Goal: Information Seeking & Learning: Learn about a topic

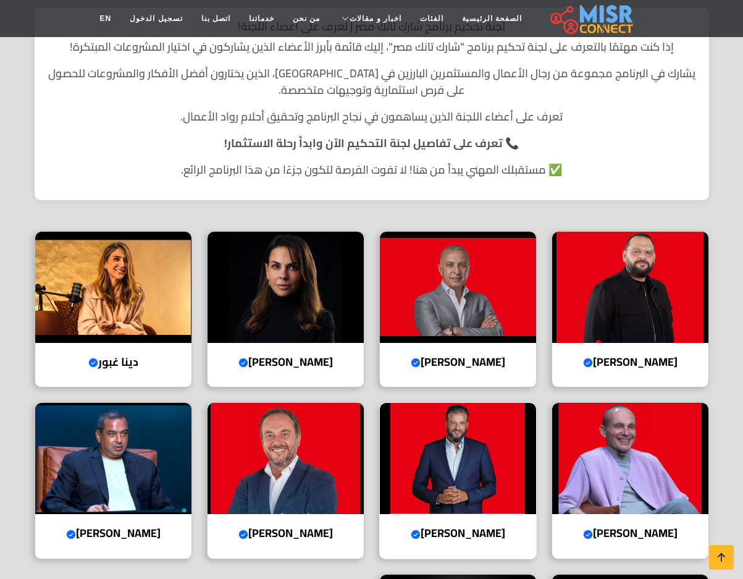
scroll to position [185, 0]
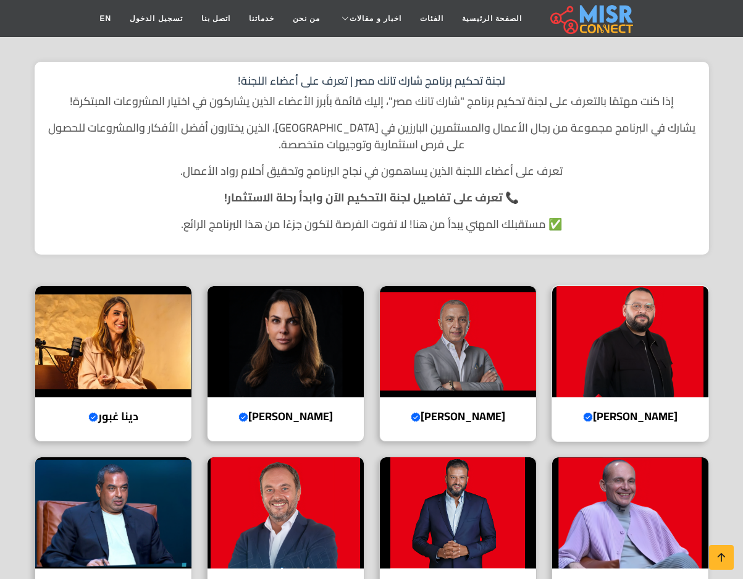
click at [610, 416] on h4 "عبد الله سلام Verified account" at bounding box center [630, 416] width 138 height 14
click at [469, 414] on h4 "أحمد السويدي Verified account" at bounding box center [458, 416] width 138 height 14
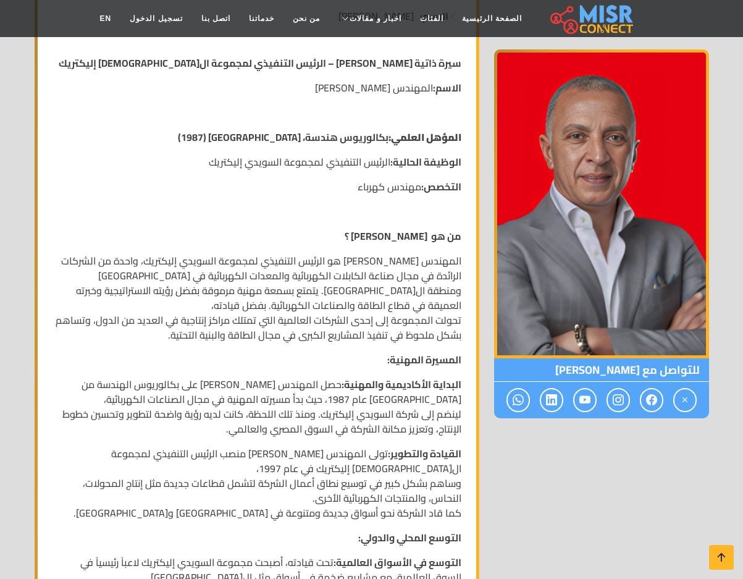
scroll to position [259, 0]
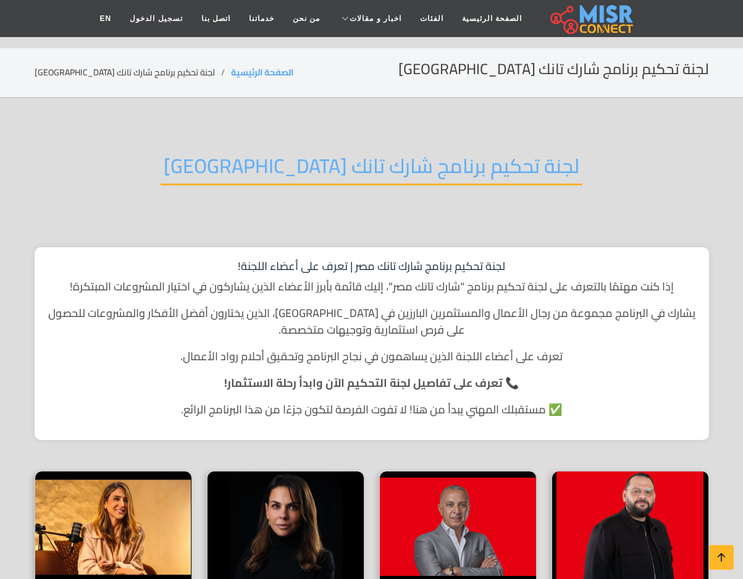
scroll to position [185, 0]
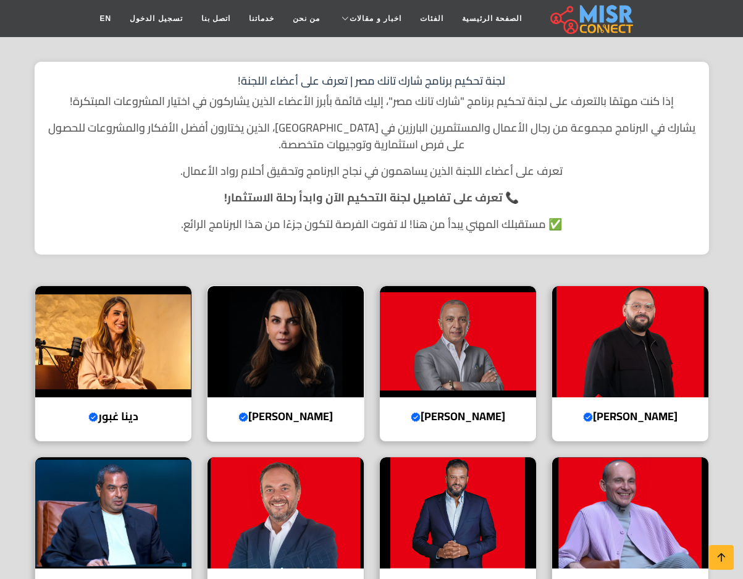
click at [280, 420] on h4 "هيلدا لوقا Verified account" at bounding box center [286, 416] width 138 height 14
click at [127, 416] on h4 "دينا غبور Verified account" at bounding box center [113, 416] width 138 height 14
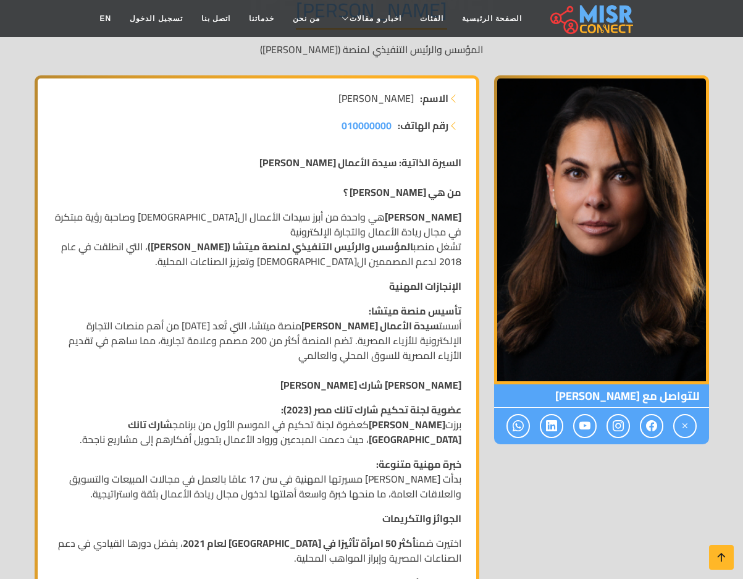
scroll to position [185, 0]
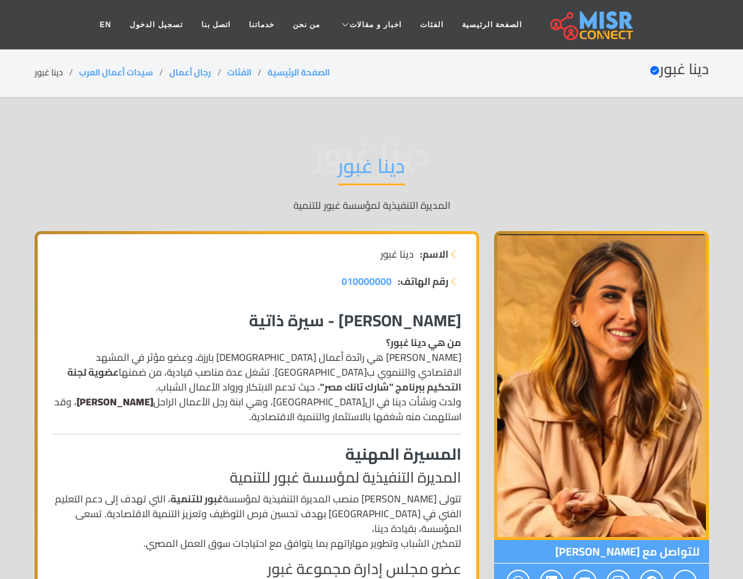
click at [153, 398] on strong "رؤوف غبور" at bounding box center [115, 401] width 77 height 19
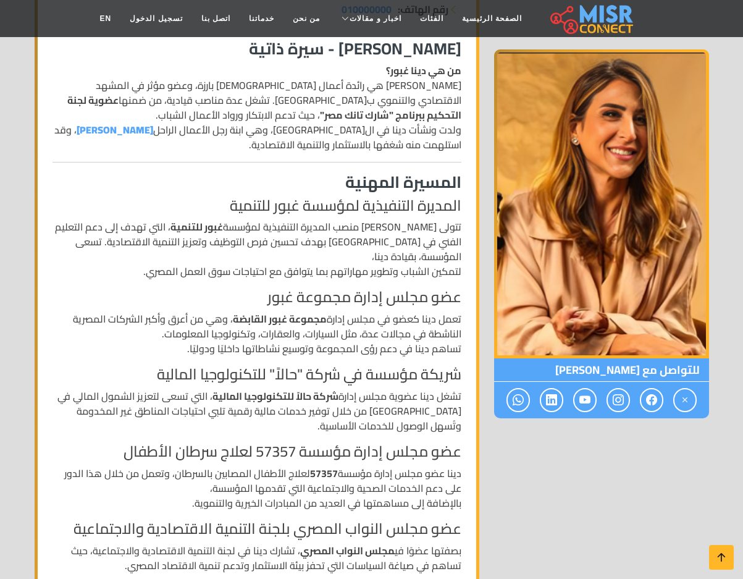
scroll to position [247, 0]
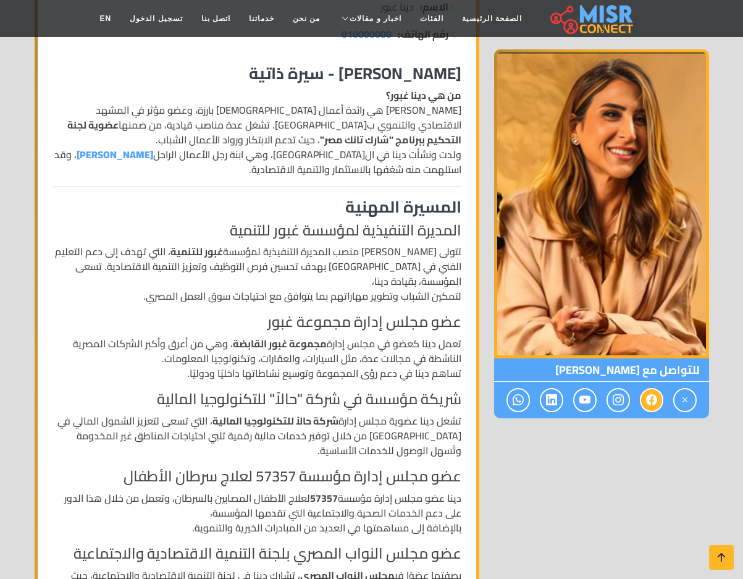
click at [651, 403] on icon at bounding box center [651, 400] width 11 height 20
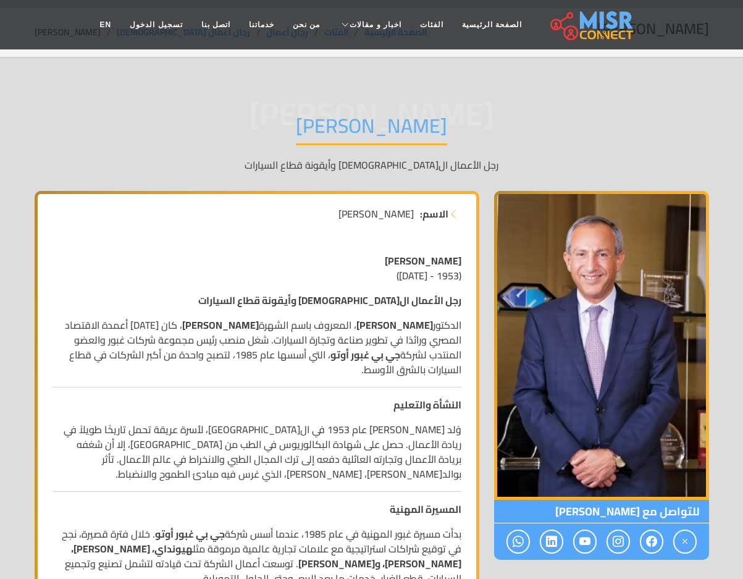
scroll to position [62, 0]
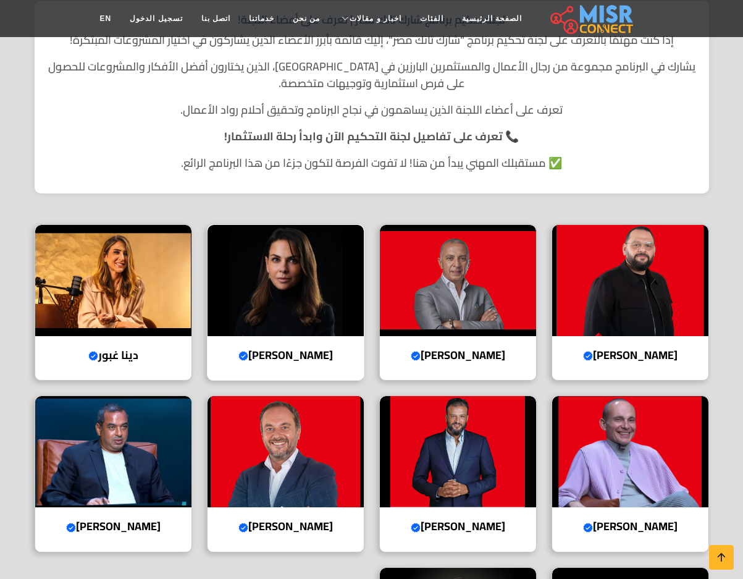
scroll to position [247, 0]
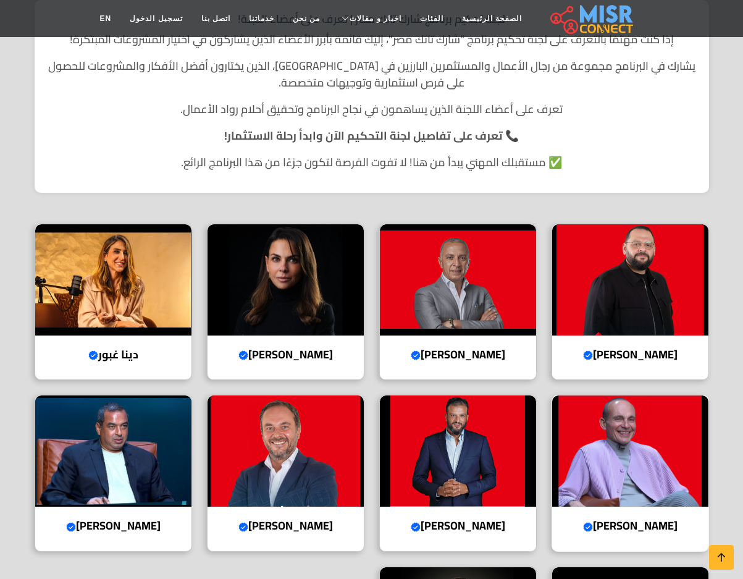
click at [626, 530] on h4 "محمد فاروق Verified account" at bounding box center [630, 526] width 138 height 14
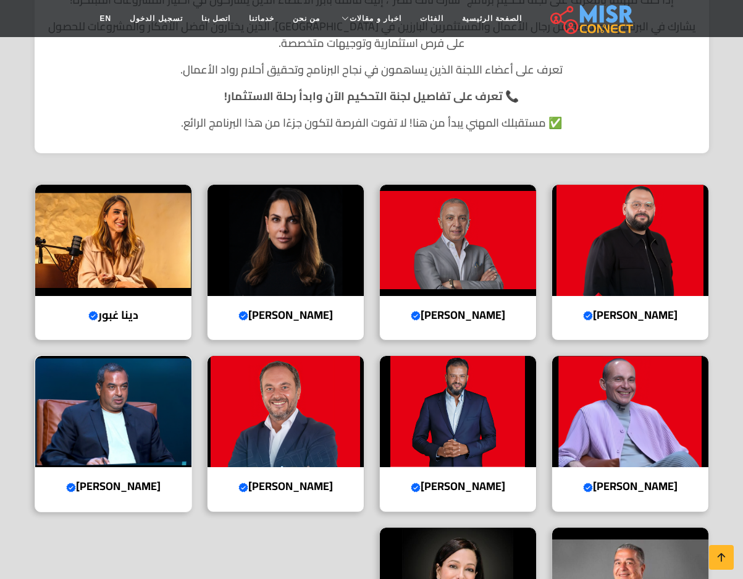
scroll to position [309, 0]
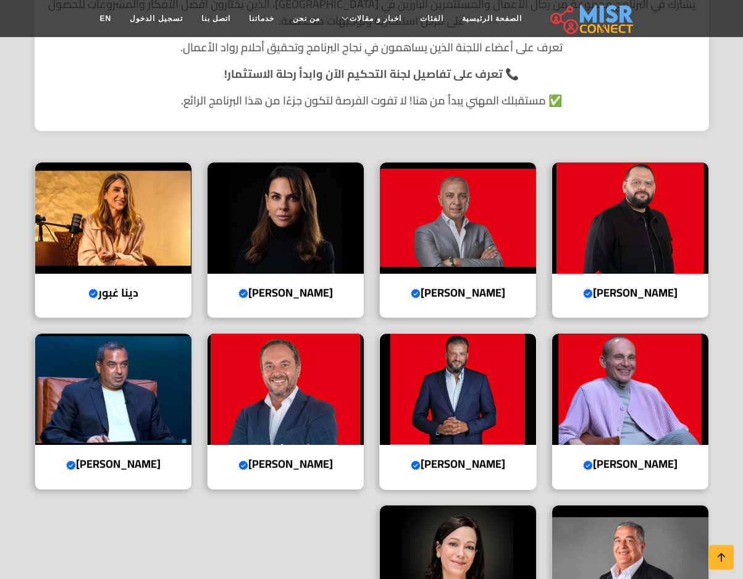
click at [461, 463] on h4 "أيمن ممدوح Verified account" at bounding box center [458, 464] width 138 height 14
click at [286, 466] on h4 "أحمد طارق خليل Verified account" at bounding box center [286, 464] width 138 height 14
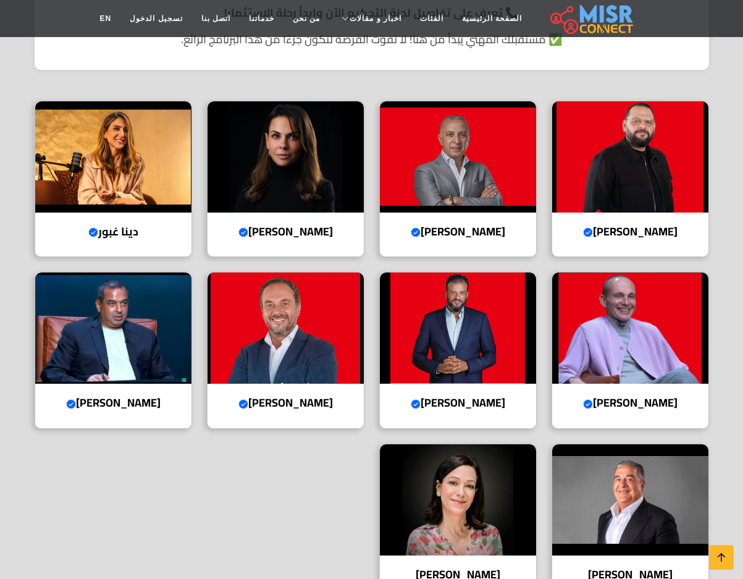
scroll to position [432, 0]
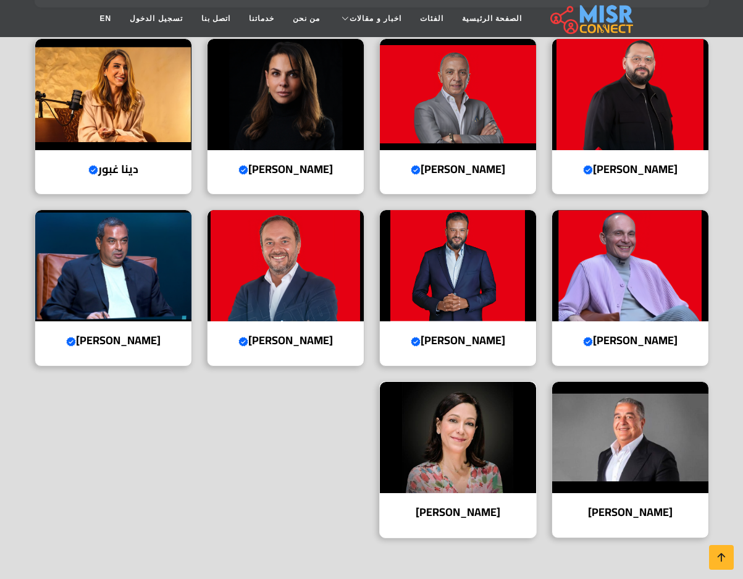
click at [459, 499] on div "[PERSON_NAME]" at bounding box center [457, 459] width 157 height 157
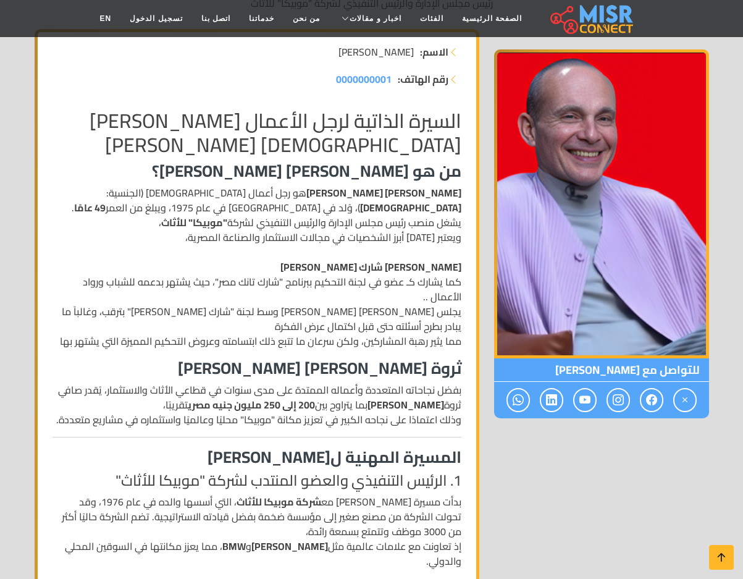
scroll to position [185, 0]
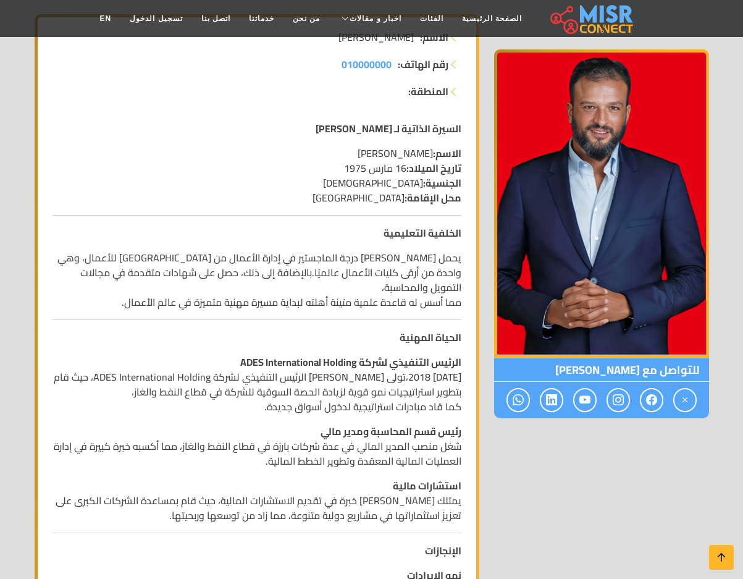
scroll to position [247, 0]
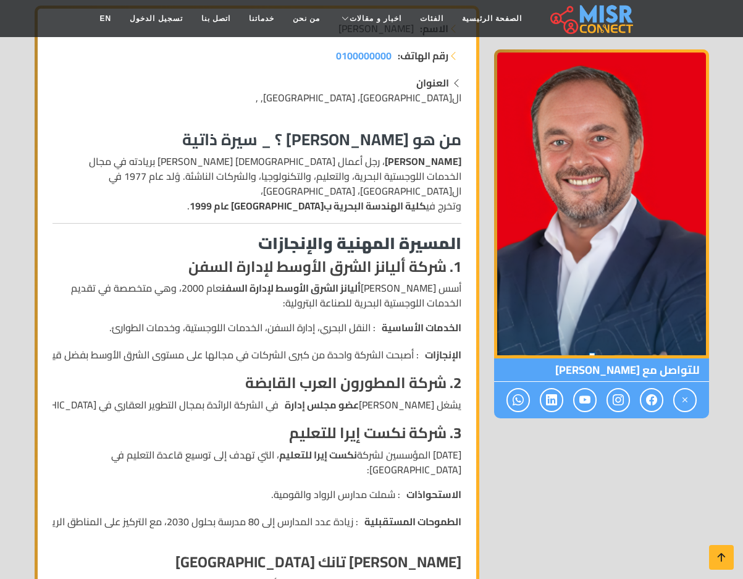
scroll to position [247, 0]
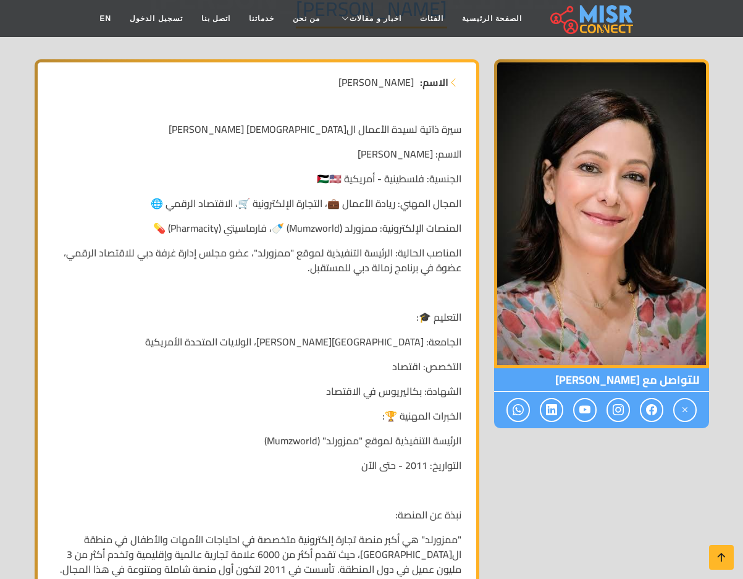
scroll to position [185, 0]
